Goal: Navigation & Orientation: Understand site structure

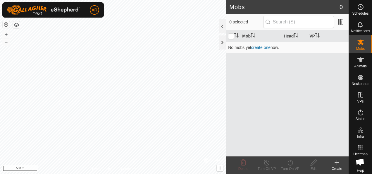
scroll to position [6, 0]
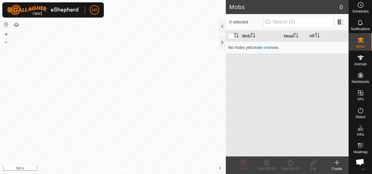
drag, startPoint x: 283, startPoint y: 4, endPoint x: 275, endPoint y: 3, distance: 8.2
click at [275, 3] on header "Mobs 0" at bounding box center [287, 7] width 123 height 14
click at [260, 21] on span "0 selected" at bounding box center [246, 22] width 34 height 6
click at [359, 160] on span "Open chat" at bounding box center [359, 162] width 9 height 8
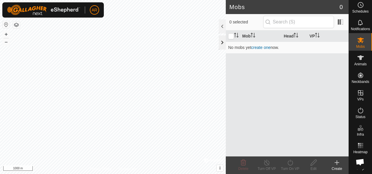
click at [222, 44] on div at bounding box center [222, 42] width 7 height 14
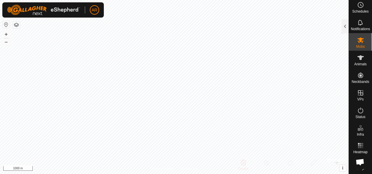
scroll to position [6, 1]
click at [337, 159] on div at bounding box center [336, 160] width 19 height 6
click at [328, 158] on div at bounding box center [336, 160] width 19 height 6
click at [343, 165] on span "i" at bounding box center [342, 167] width 1 height 5
click at [341, 167] on button "›" at bounding box center [342, 168] width 6 height 6
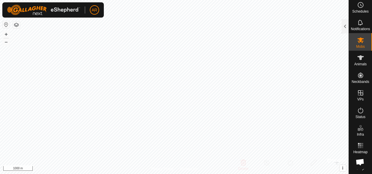
scroll to position [6, 0]
click at [357, 158] on icon at bounding box center [360, 161] width 6 height 6
